Goal: Task Accomplishment & Management: Manage account settings

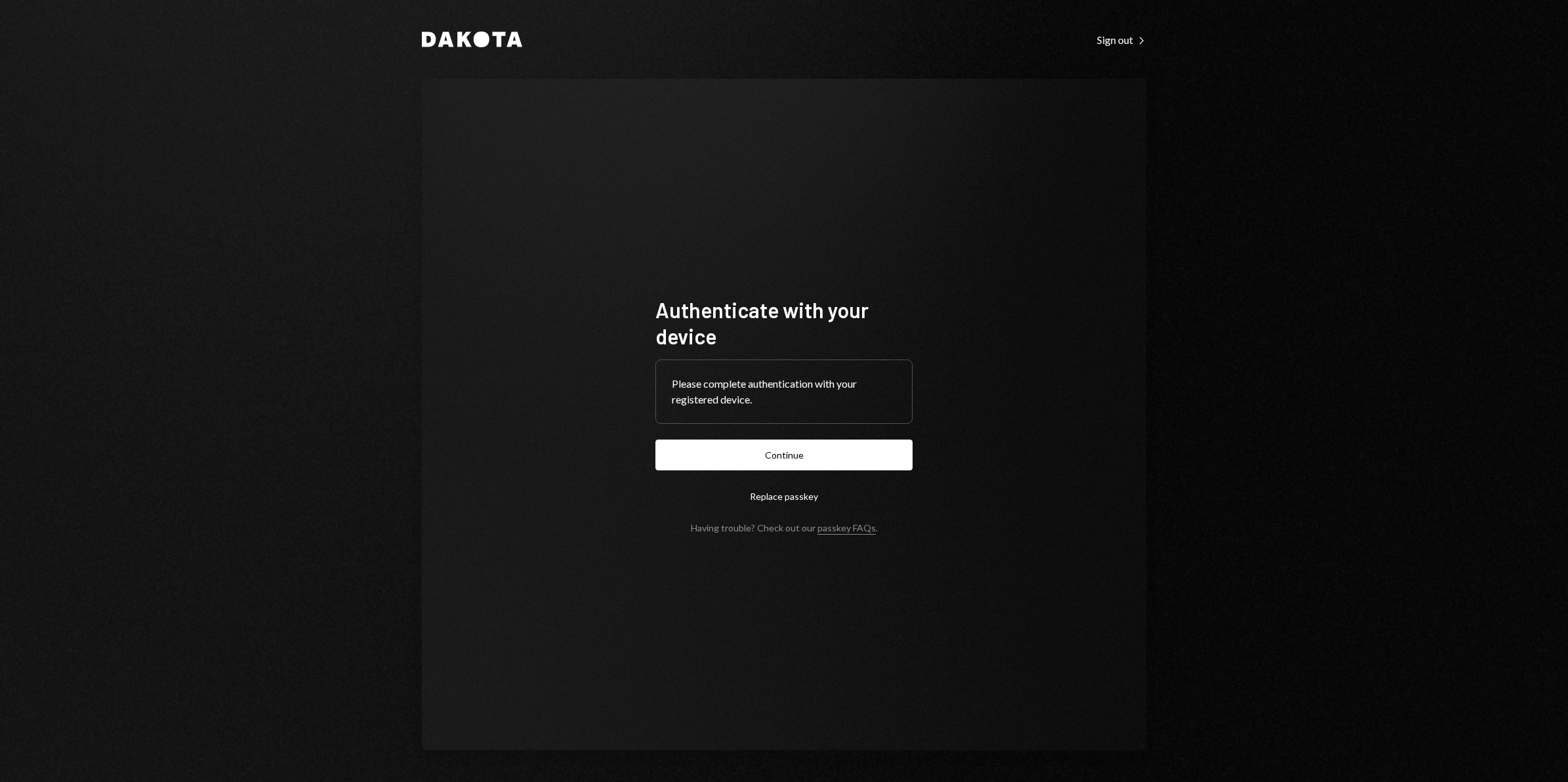
click at [872, 437] on form "Authenticate with your device Please complete authentication with your register…" at bounding box center [783, 415] width 257 height 237
click at [865, 447] on button "Continue" at bounding box center [783, 455] width 257 height 31
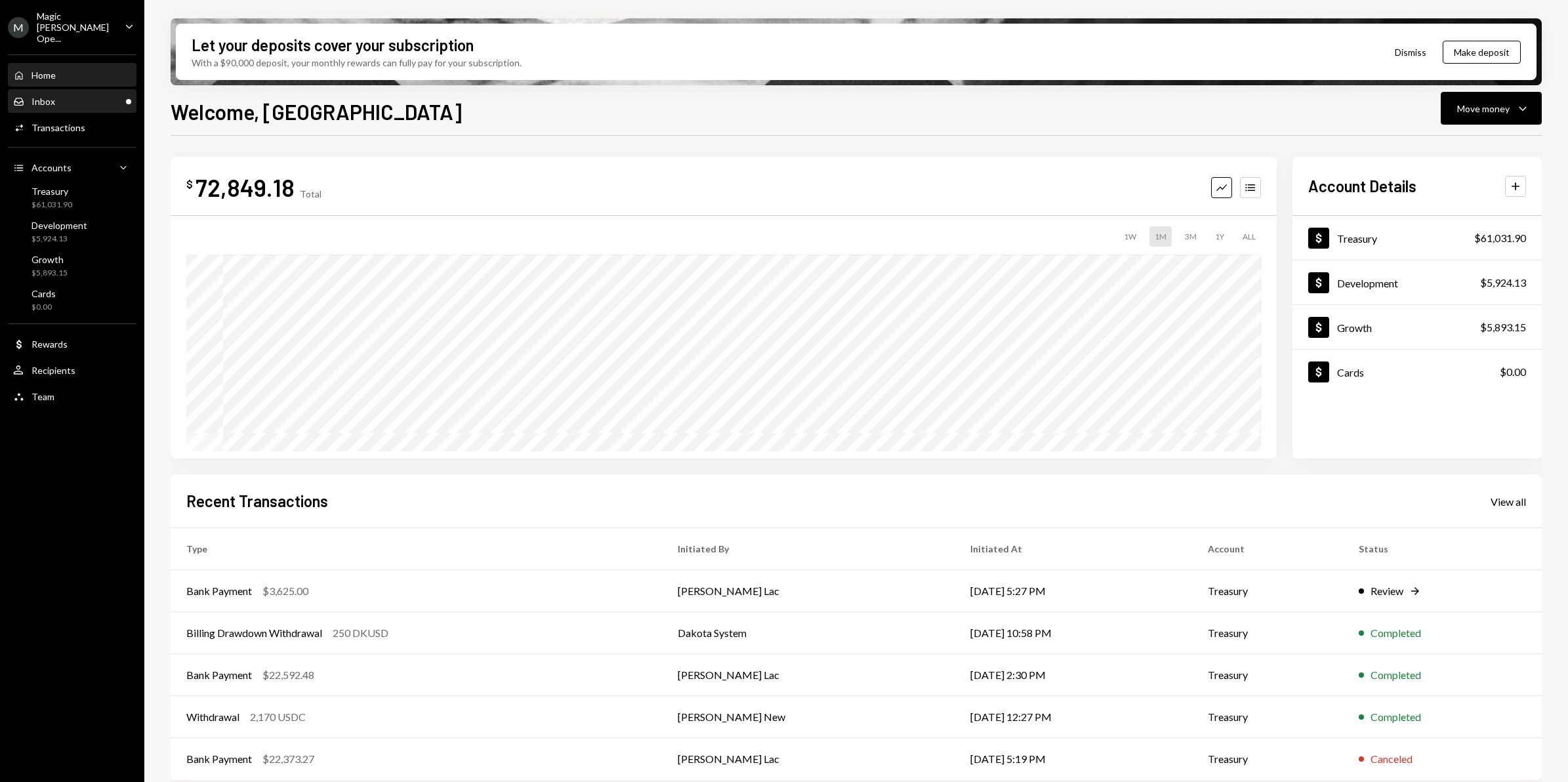
click at [68, 95] on div "Inbox Inbox" at bounding box center [72, 101] width 118 height 12
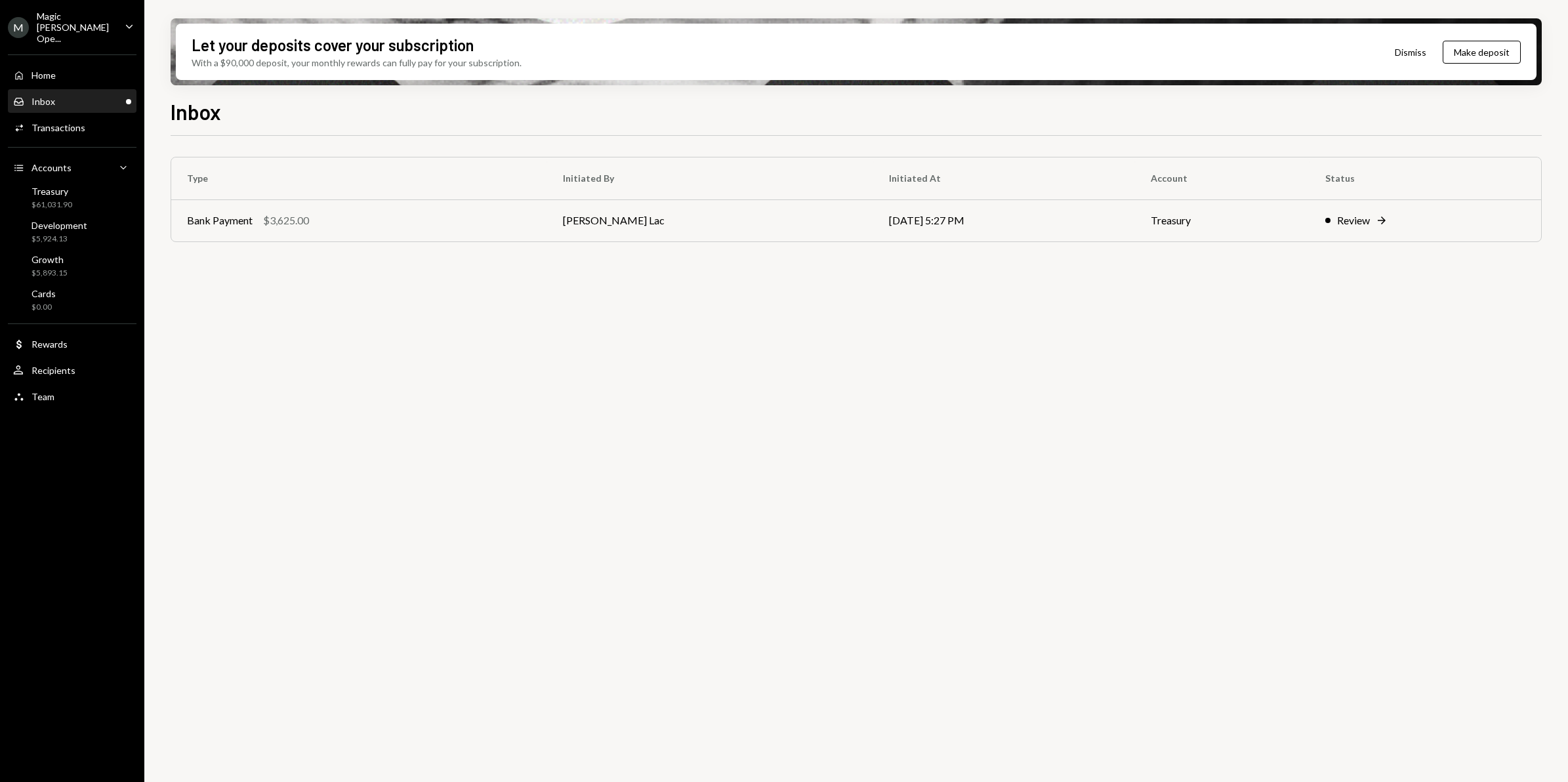
click at [59, 29] on div "Magic [PERSON_NAME] Ope..." at bounding box center [75, 27] width 77 height 33
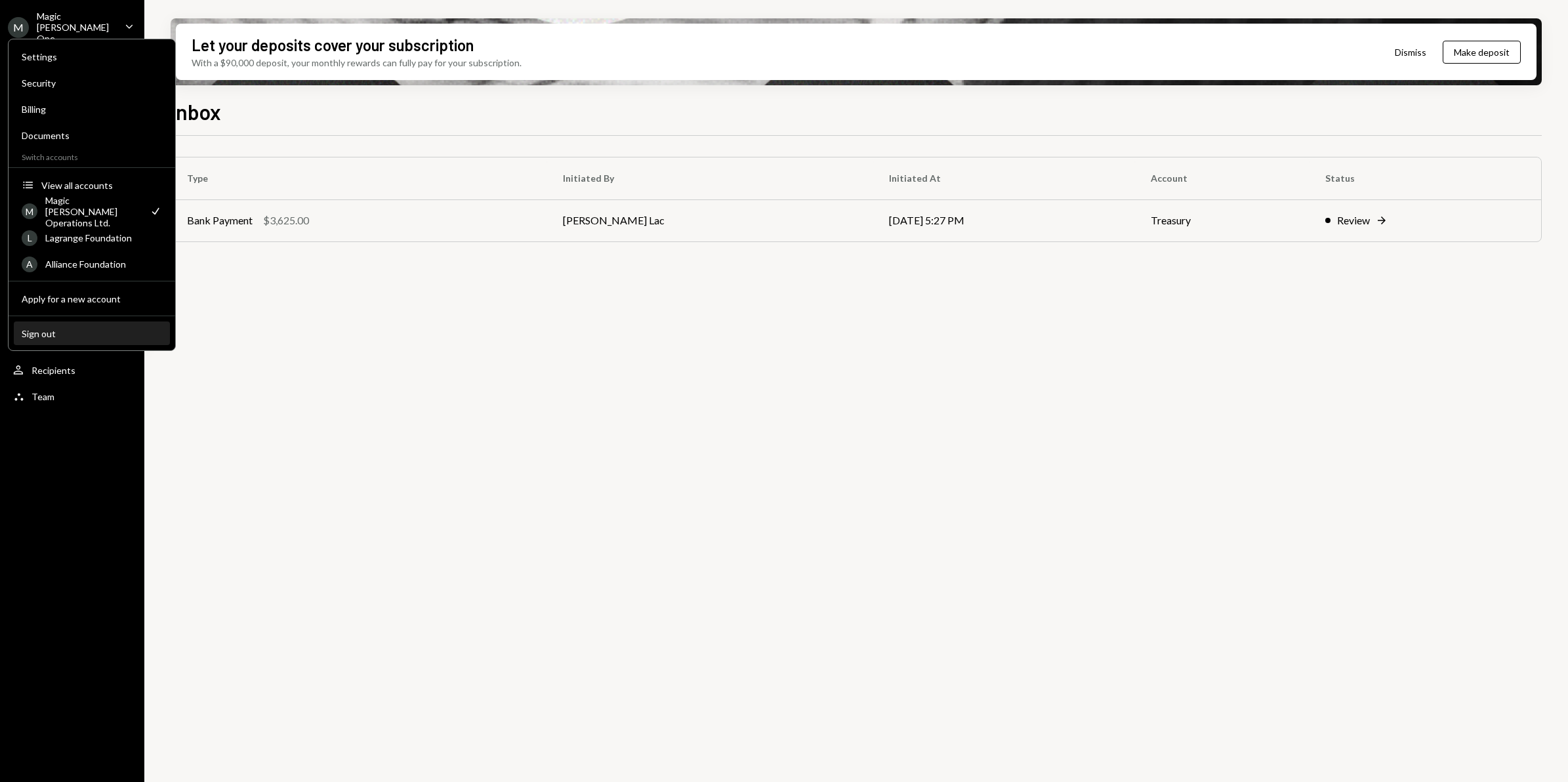
click at [61, 336] on div "Sign out" at bounding box center [91, 334] width 141 height 11
